Goal: Task Accomplishment & Management: Manage account settings

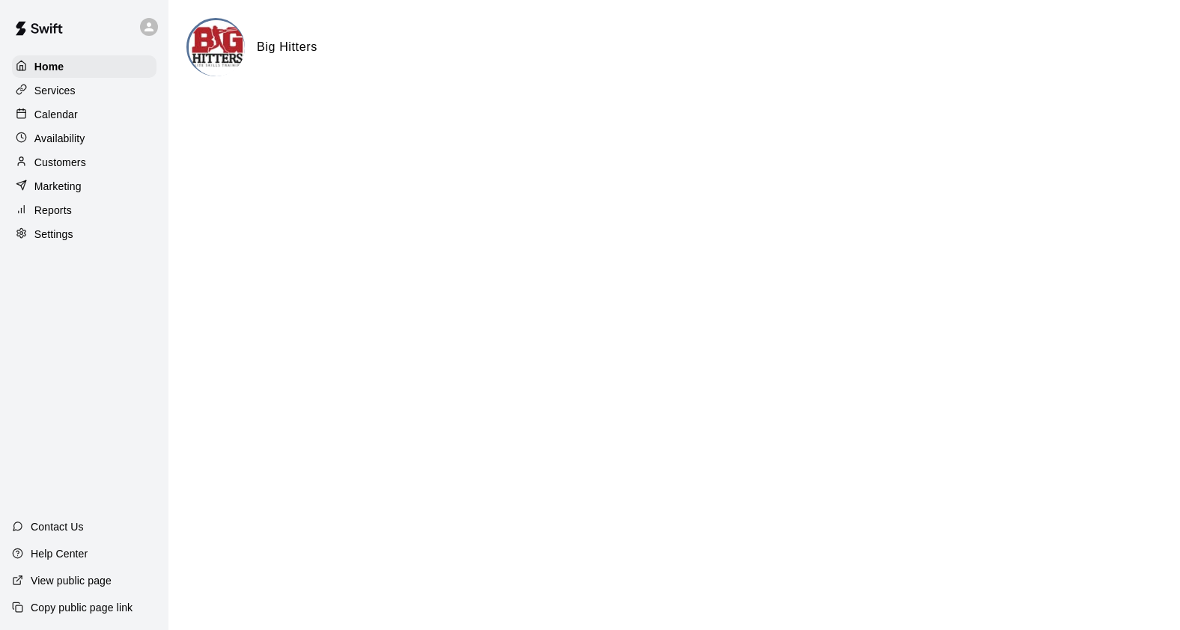
click at [63, 109] on p "Calendar" at bounding box center [55, 114] width 43 height 15
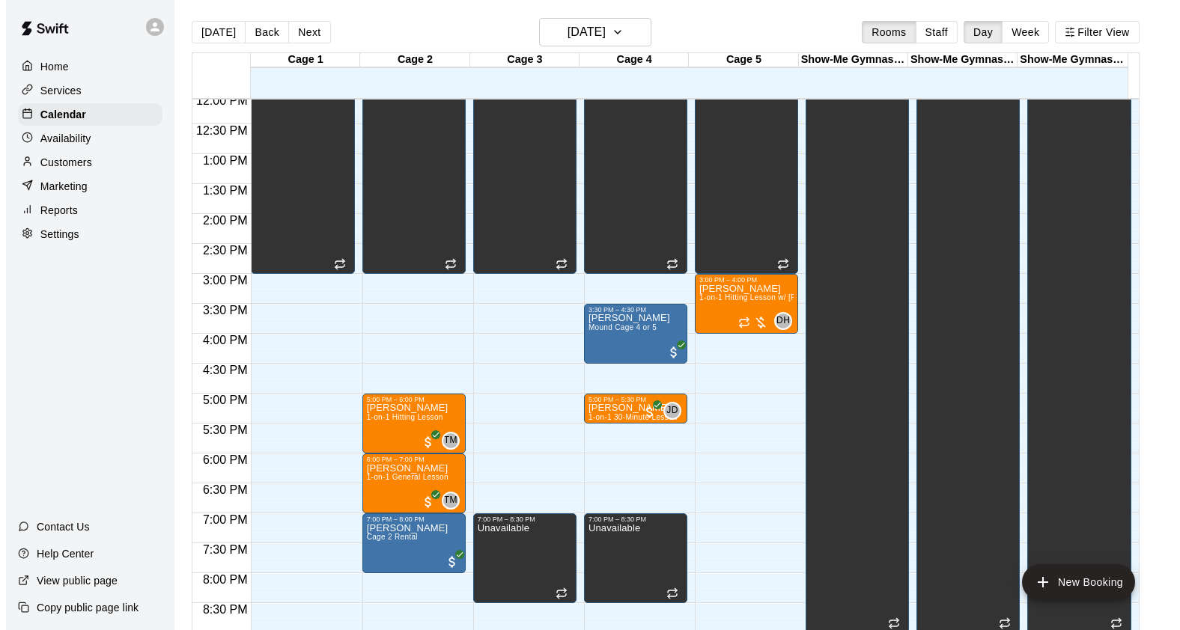
scroll to position [830, 0]
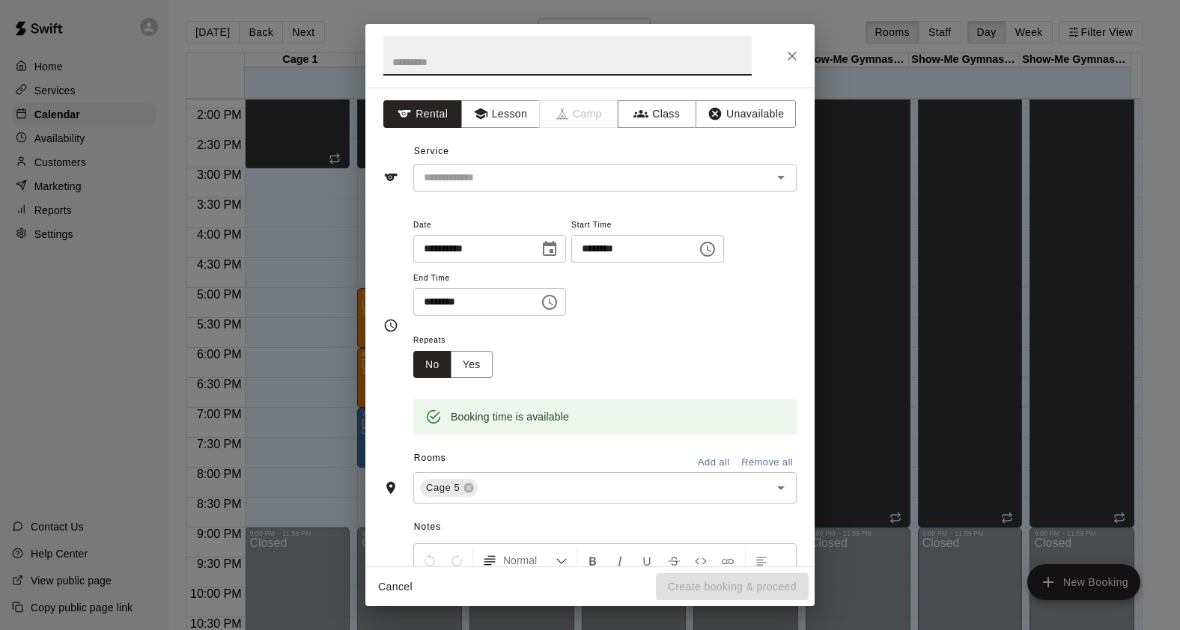
click at [559, 303] on icon "Choose time, selected time is 6:00 PM" at bounding box center [550, 303] width 18 height 18
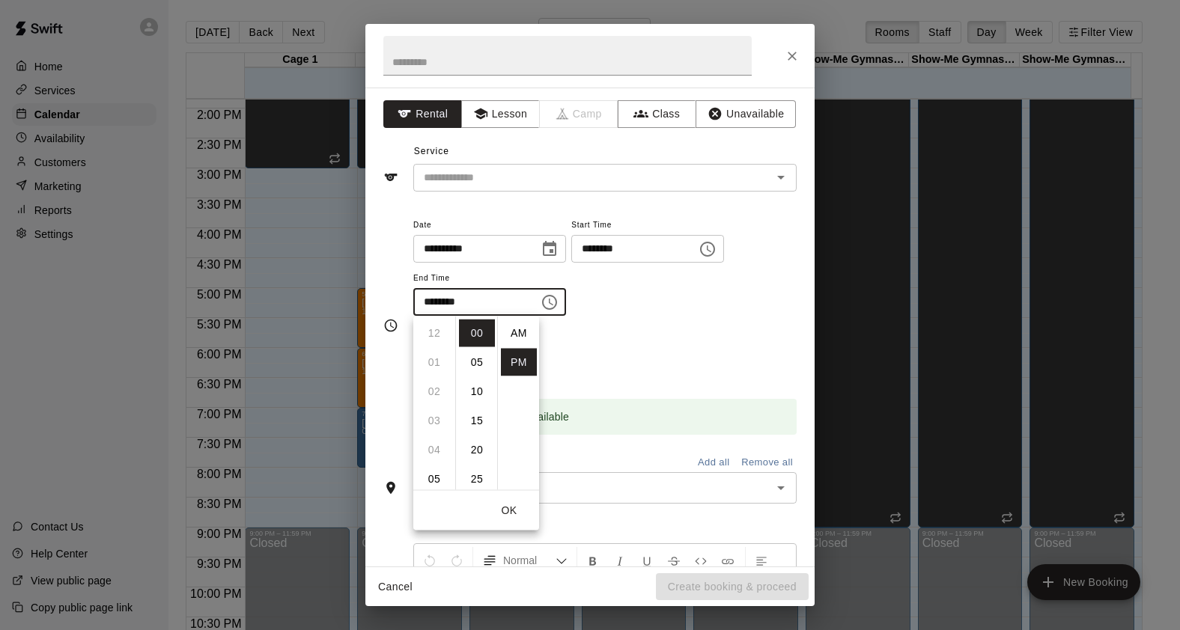
scroll to position [27, 0]
click at [474, 357] on li "30" at bounding box center [477, 359] width 36 height 28
type input "********"
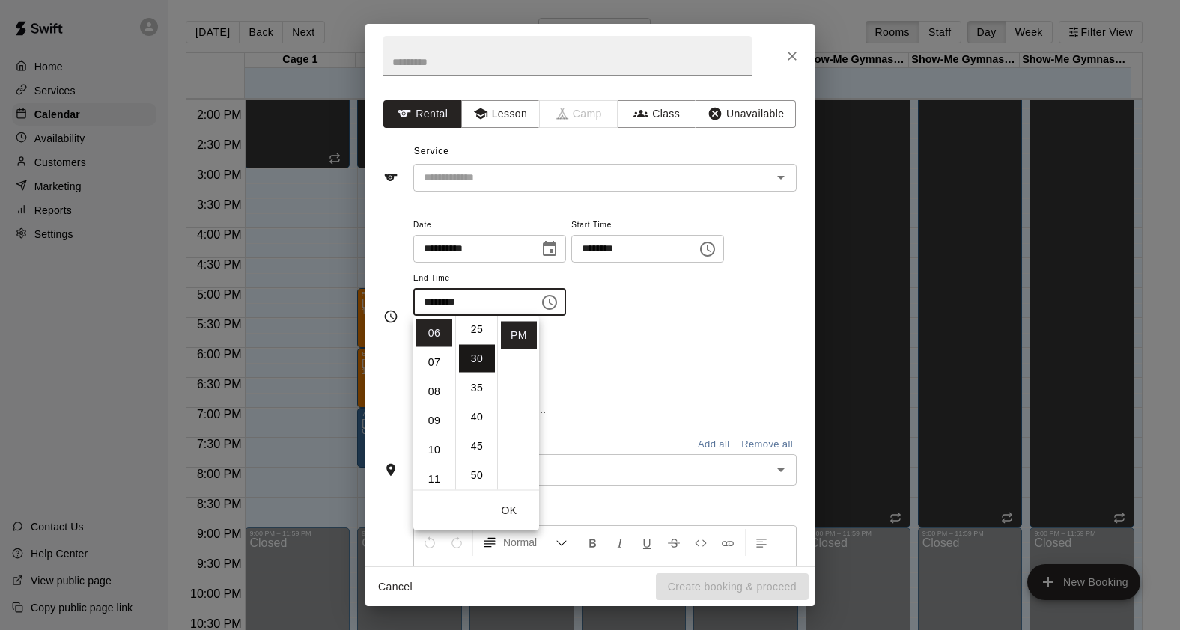
scroll to position [175, 0]
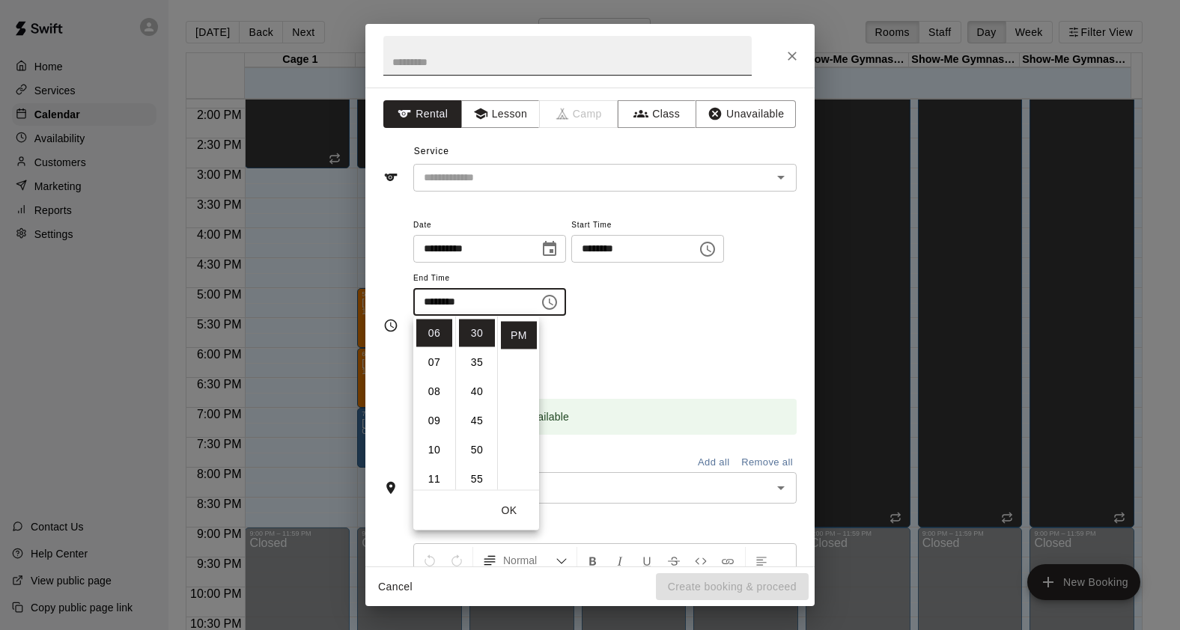
click at [467, 59] on input "text" at bounding box center [567, 56] width 368 height 40
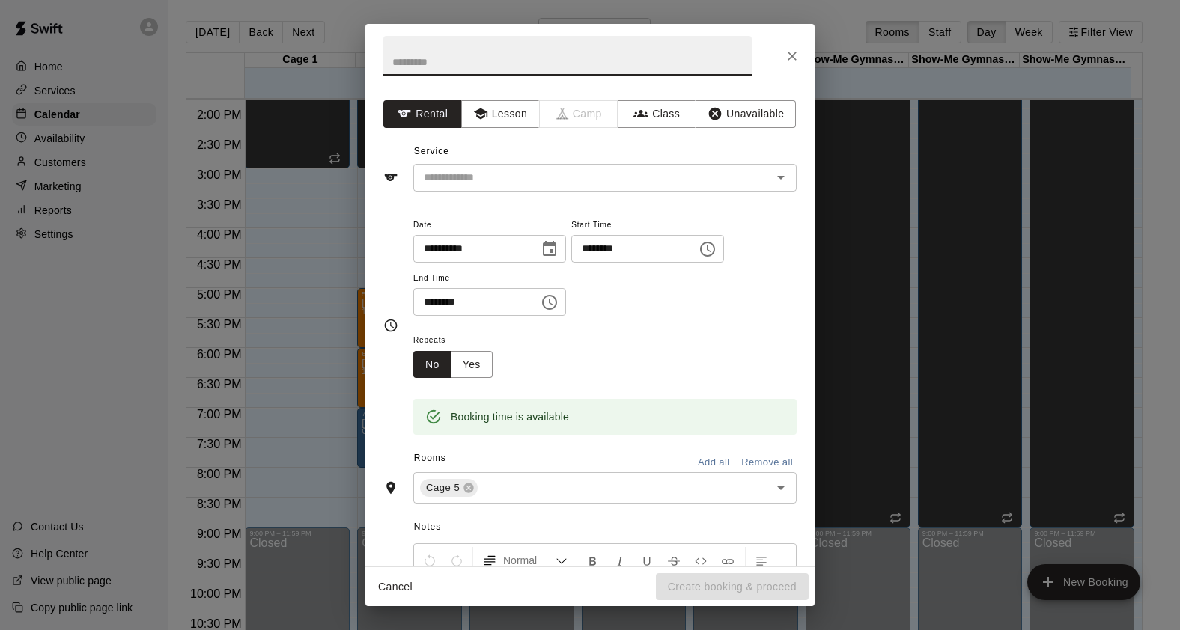
click at [467, 59] on input "text" at bounding box center [567, 56] width 368 height 40
type input "*"
type input "**********"
click at [484, 111] on icon "button" at bounding box center [480, 113] width 15 height 15
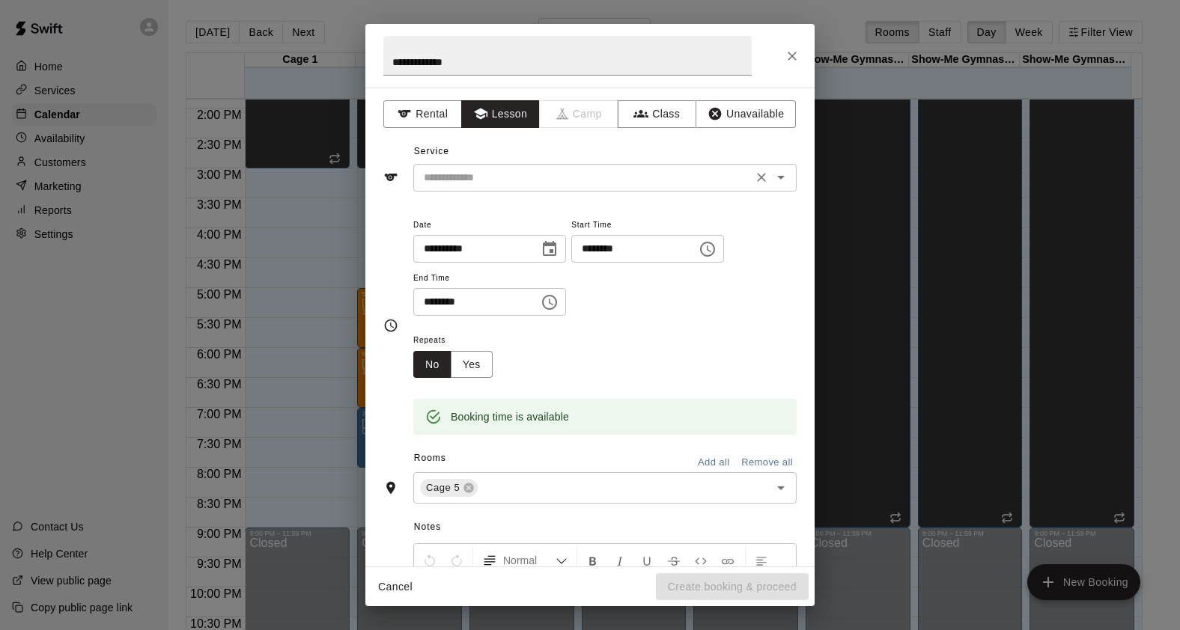
click at [632, 180] on input "text" at bounding box center [583, 177] width 330 height 19
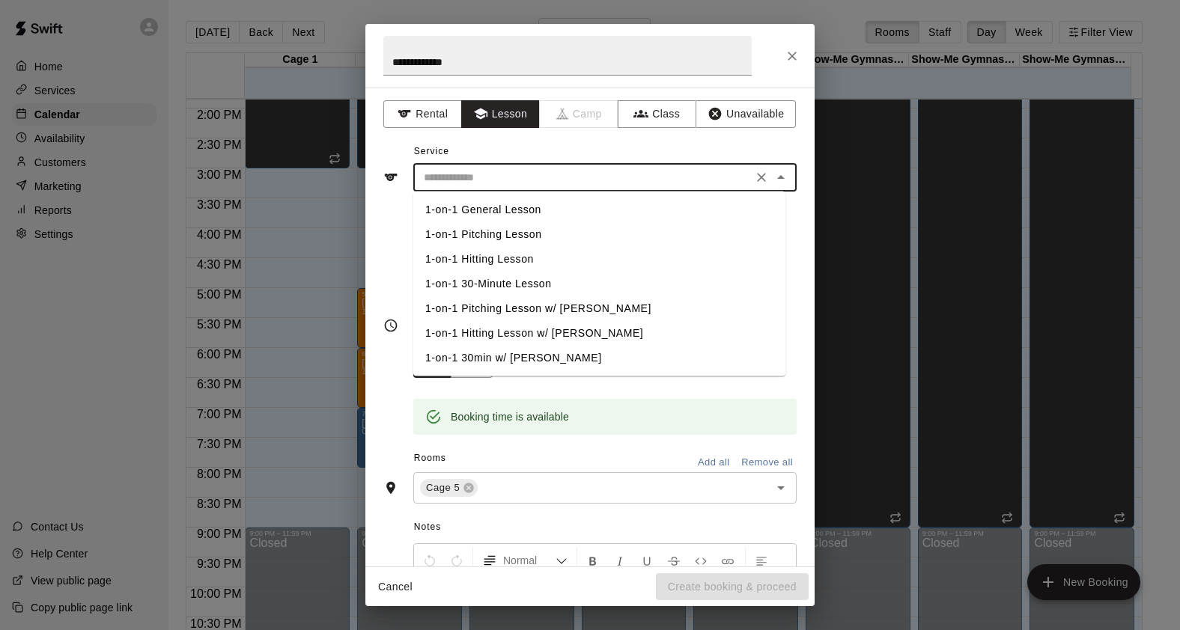
click at [502, 239] on li "1-on-1 Pitching Lesson" at bounding box center [599, 234] width 372 height 25
type input "**********"
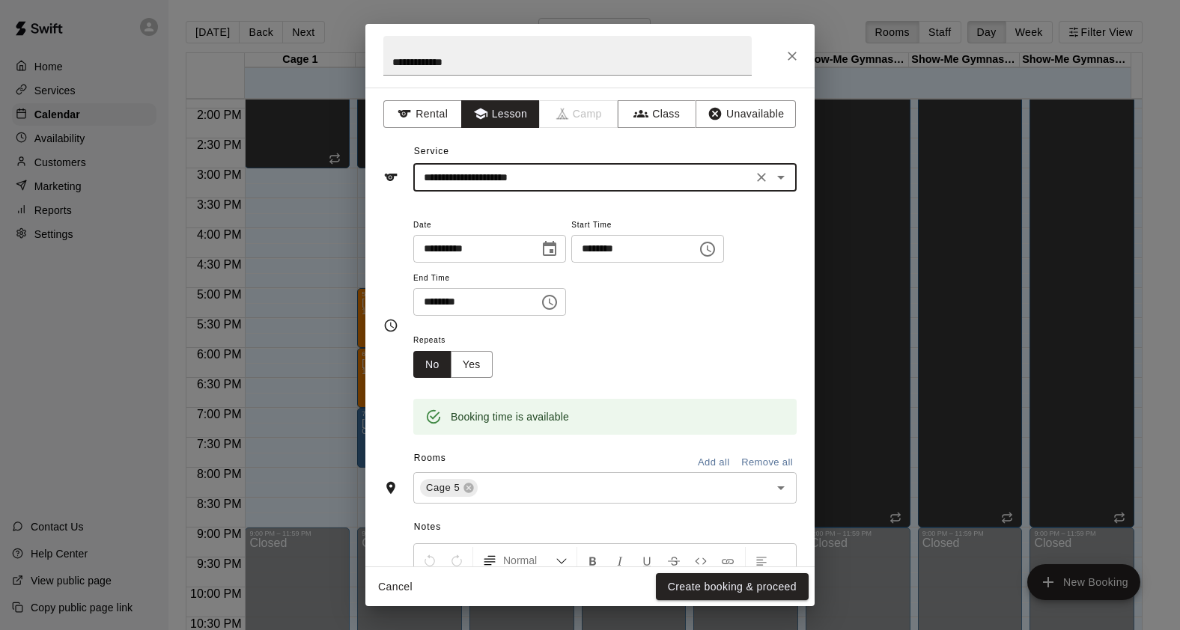
scroll to position [179, 0]
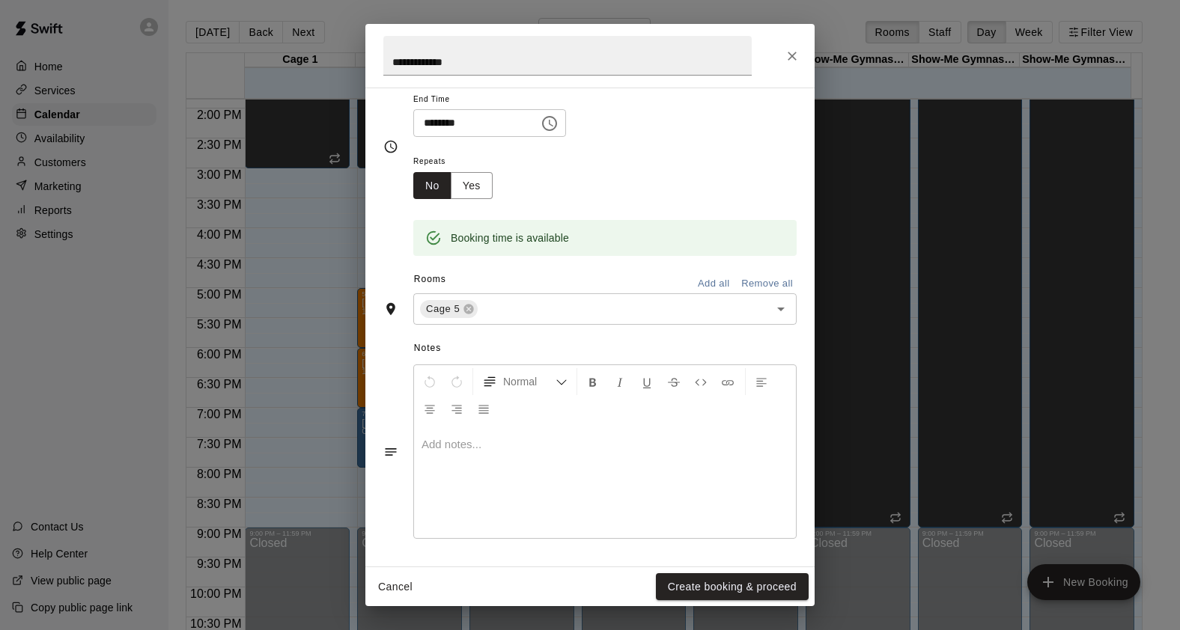
click at [755, 581] on button "Create booking & proceed" at bounding box center [732, 588] width 153 height 28
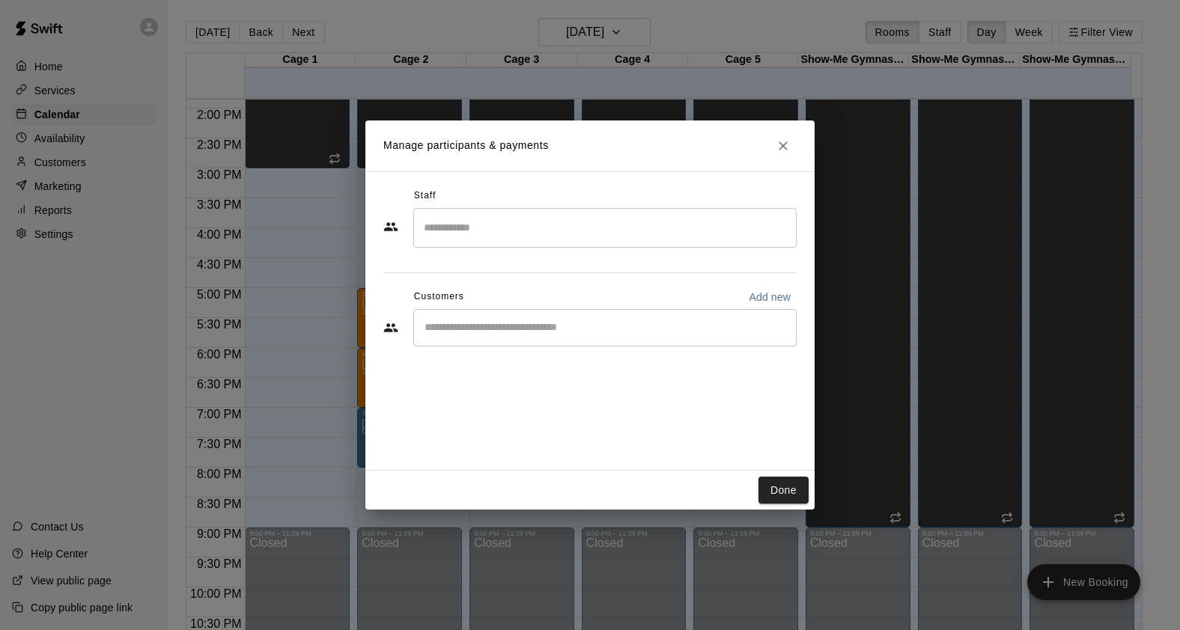
click at [535, 243] on div "​" at bounding box center [604, 228] width 383 height 40
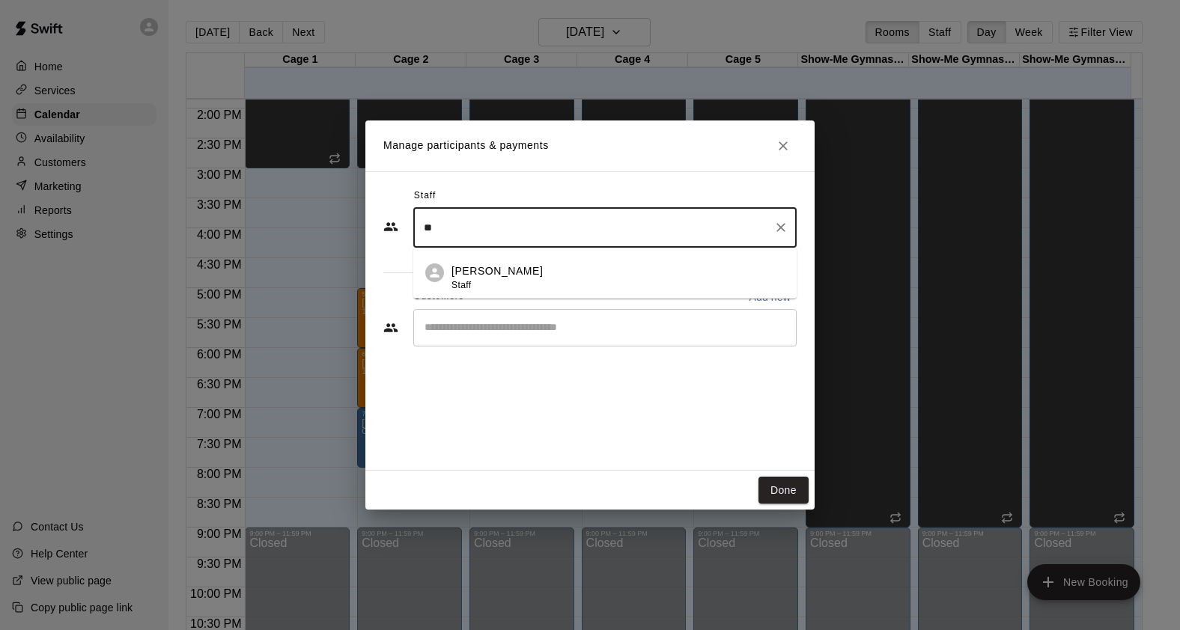
click at [514, 268] on div "[PERSON_NAME] Staff" at bounding box center [618, 278] width 333 height 29
type input "**"
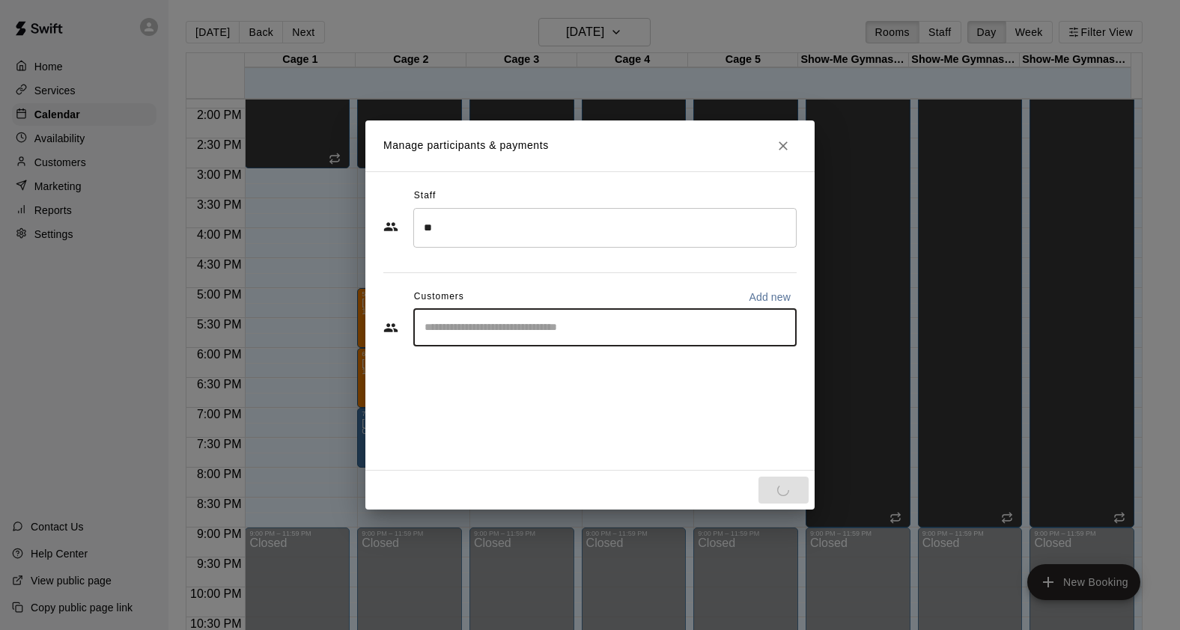
click at [510, 327] on input "Start typing to search customers..." at bounding box center [605, 327] width 370 height 15
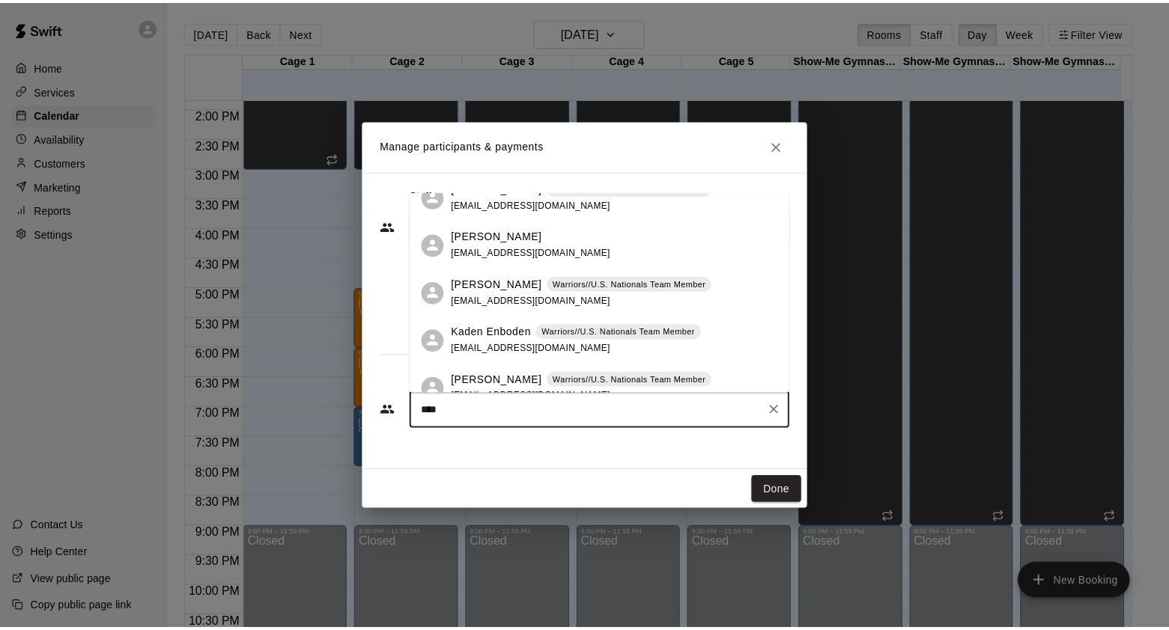
scroll to position [0, 0]
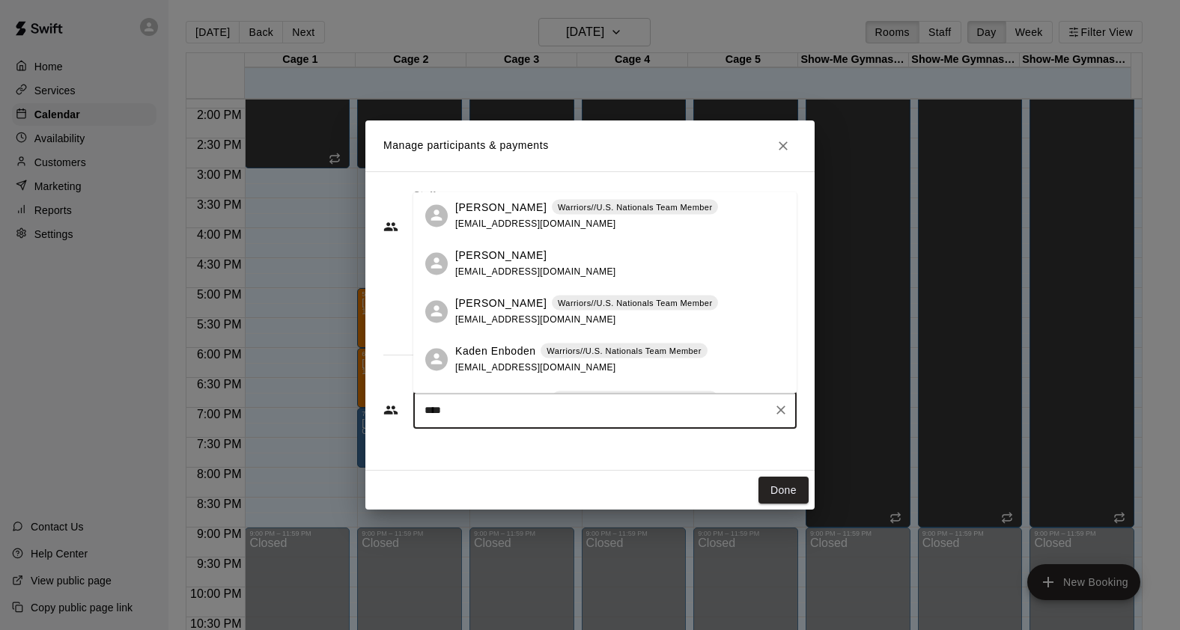
click at [625, 493] on div "Done" at bounding box center [589, 491] width 449 height 40
drag, startPoint x: 463, startPoint y: 410, endPoint x: 413, endPoint y: 420, distance: 50.5
click at [413, 420] on div "**** ​" at bounding box center [604, 410] width 383 height 37
type input "*"
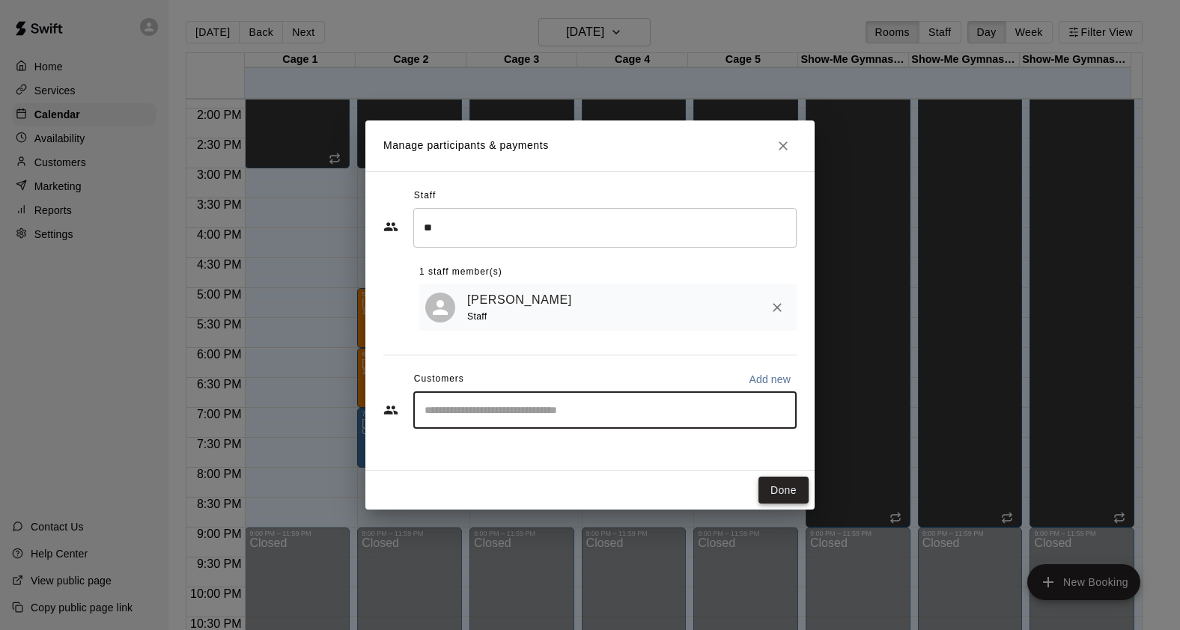
click at [786, 496] on button "Done" at bounding box center [784, 491] width 50 height 28
